Goal: Transaction & Acquisition: Subscribe to service/newsletter

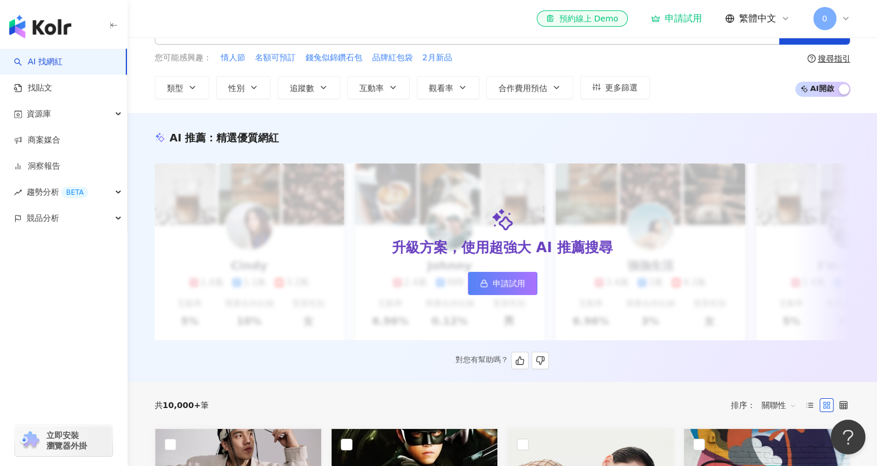
scroll to position [58, 0]
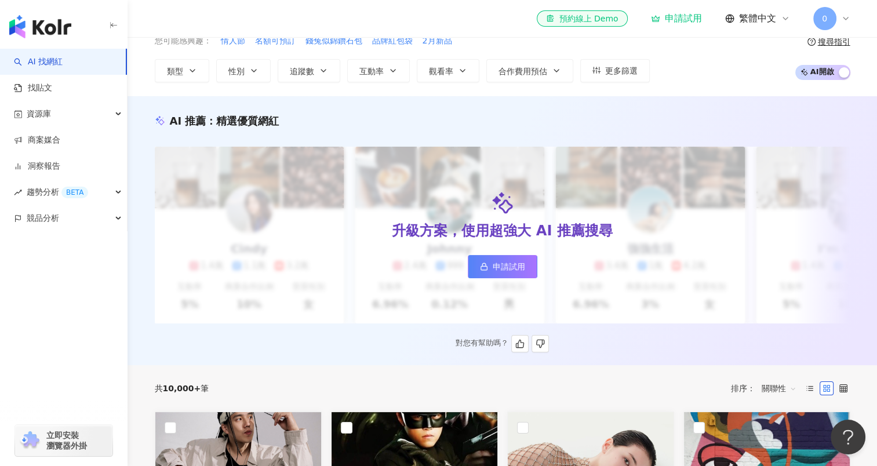
click at [522, 263] on span "申請試用" at bounding box center [509, 266] width 32 height 9
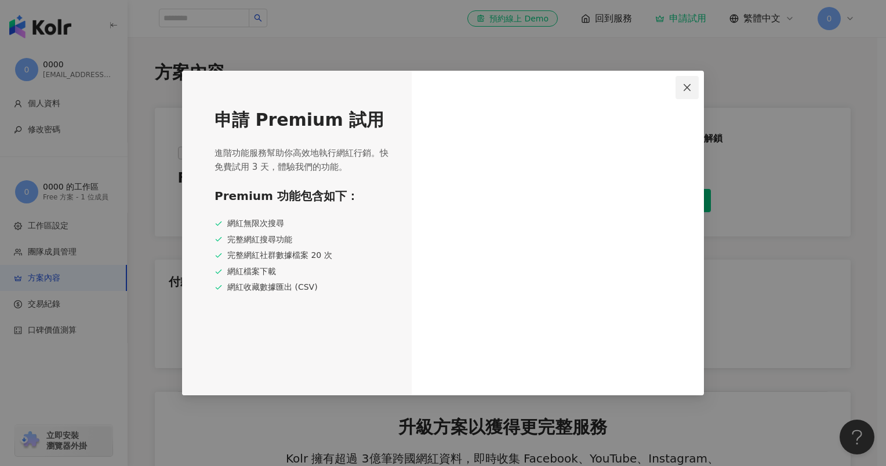
click at [681, 92] on span "Close" at bounding box center [687, 87] width 23 height 9
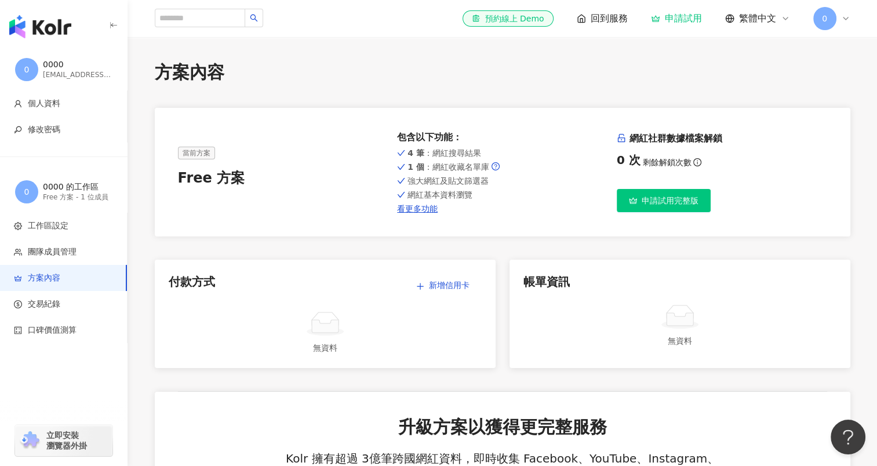
click at [425, 215] on div "當前方案 Free 方案 包含以下功能 ： 4 筆 ：網紅搜尋結果 1 個 ：網紅收藏名單庫 強大網紅及貼文篩選器 網紅基本資料瀏覽 看更多功能 網紅社群數據…" at bounding box center [503, 172] width 696 height 129
click at [676, 197] on span "申請試用完整版" at bounding box center [670, 200] width 57 height 9
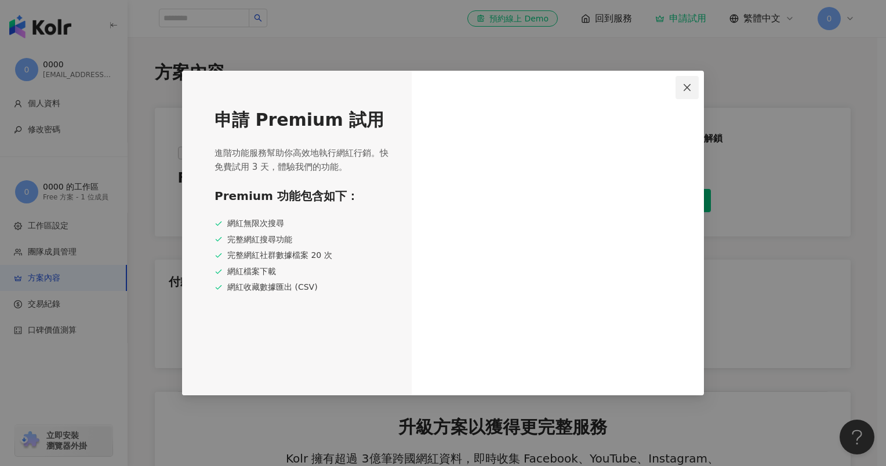
click at [698, 83] on span "Close" at bounding box center [687, 87] width 23 height 9
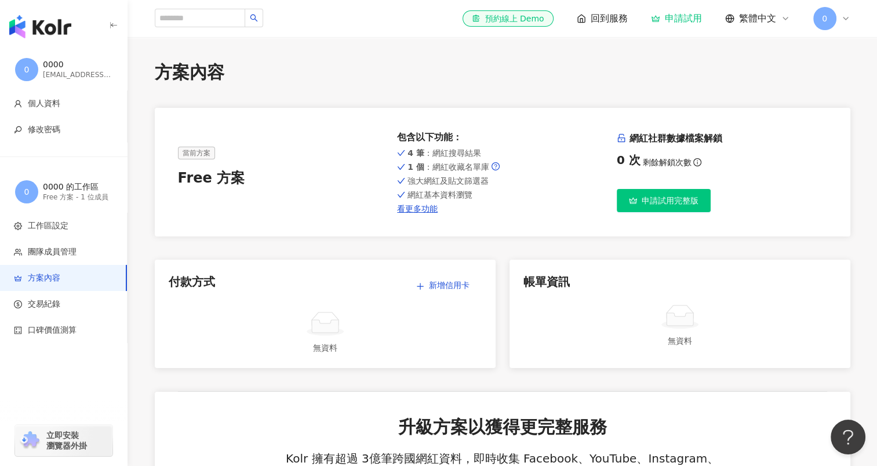
click at [582, 26] on div "el-icon-cs 預約線上 Demo 回到服務 申請試用 繁體中文 0" at bounding box center [656, 18] width 387 height 23
click at [594, 23] on span "回到服務" at bounding box center [609, 18] width 37 height 13
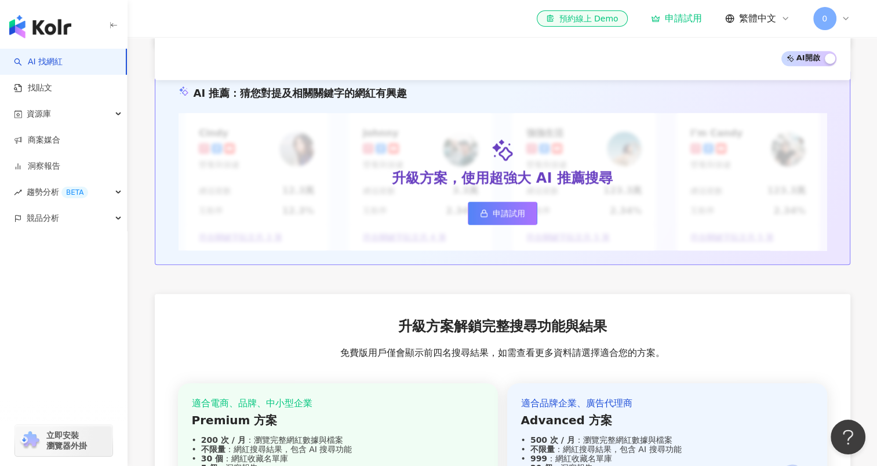
scroll to position [928, 0]
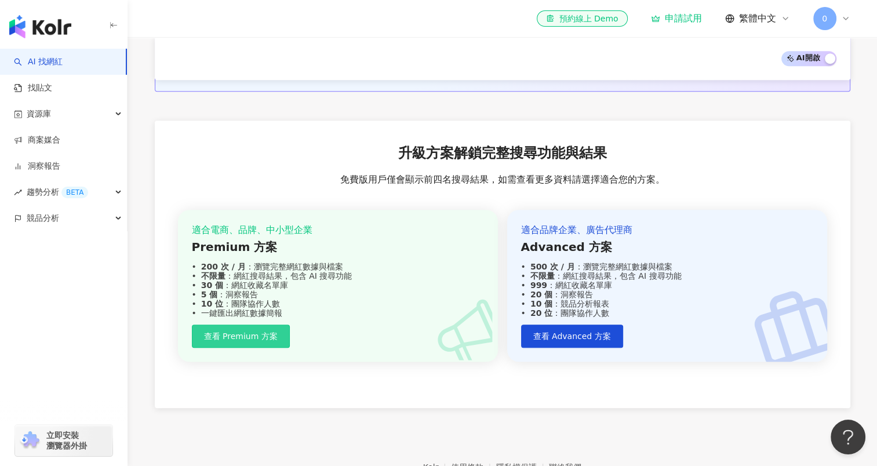
click at [213, 332] on span "查看 Premium 方案" at bounding box center [241, 336] width 74 height 9
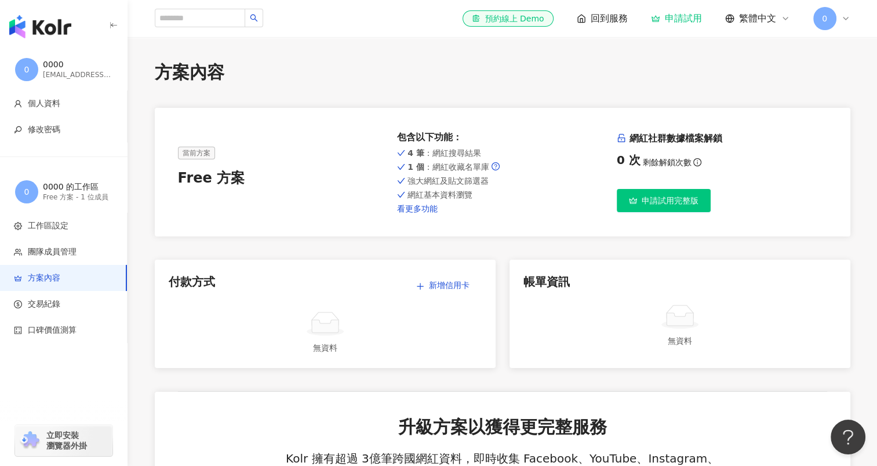
click at [398, 209] on link "看更多功能" at bounding box center [502, 208] width 211 height 9
